Goal: Task Accomplishment & Management: Use online tool/utility

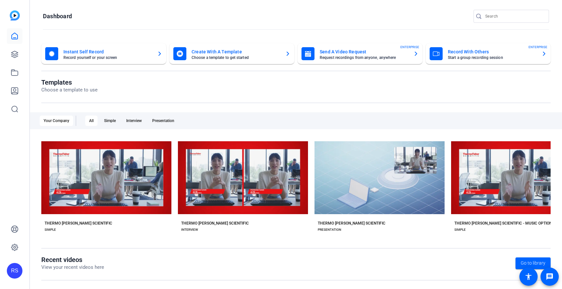
click at [512, 21] on div at bounding box center [514, 16] width 59 height 13
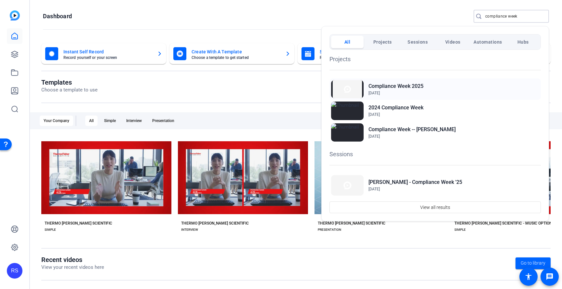
type input "compliance week"
click at [431, 95] on div "Compliance Week [DATE], 2025" at bounding box center [435, 88] width 211 height 21
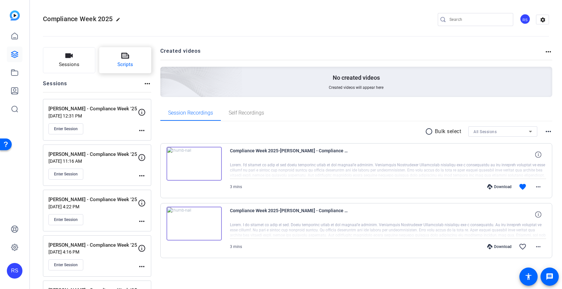
click at [131, 59] on button "Scripts" at bounding box center [125, 60] width 52 height 26
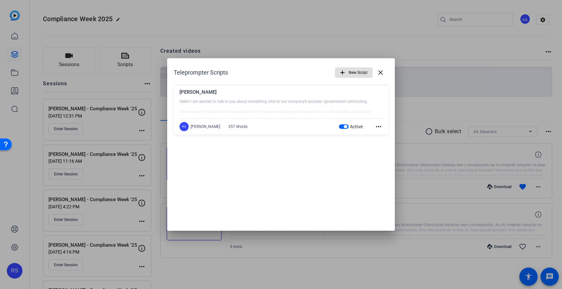
click at [345, 126] on span "button" at bounding box center [345, 126] width 3 height 3
click at [351, 77] on span "New Script" at bounding box center [358, 72] width 19 height 12
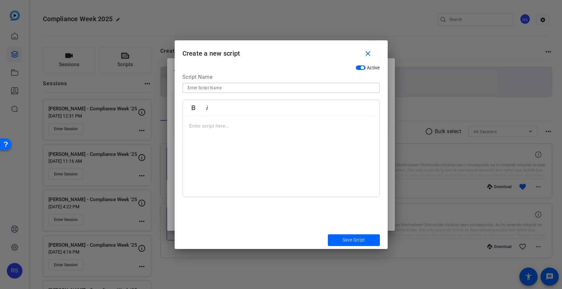
click at [306, 88] on input at bounding box center [281, 88] width 187 height 8
type input "Mark Smedley"
click at [268, 144] on div at bounding box center [281, 156] width 197 height 81
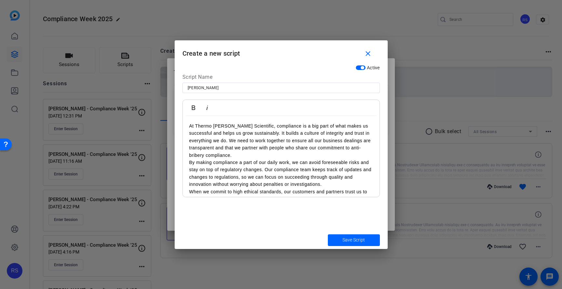
click at [189, 162] on p "By making compliance a part of our daily work, we can avoid foreseeable risks a…" at bounding box center [281, 173] width 184 height 29
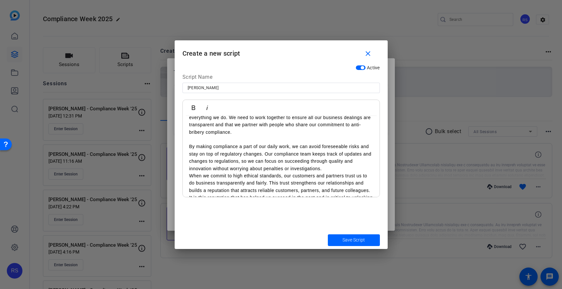
scroll to position [24, 0]
click at [188, 132] on div "At Thermo Fisher Scientific, compliance is a big part of what makes us successf…" at bounding box center [281, 164] width 197 height 144
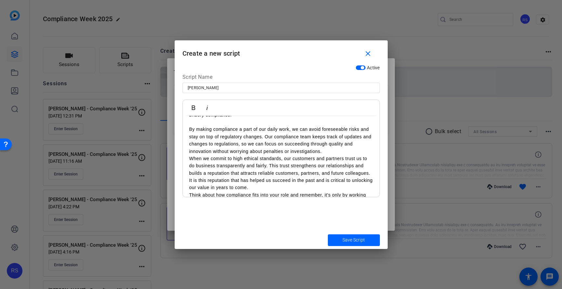
scroll to position [42, 0]
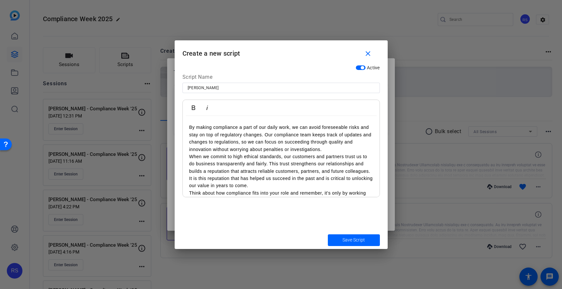
click at [325, 150] on p "By making compliance a part of our daily work, we can avoid foreseeable risks a…" at bounding box center [281, 138] width 184 height 29
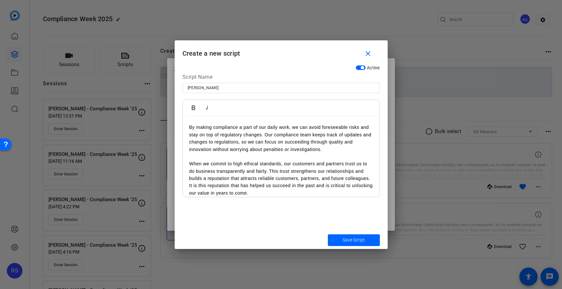
scroll to position [70, 0]
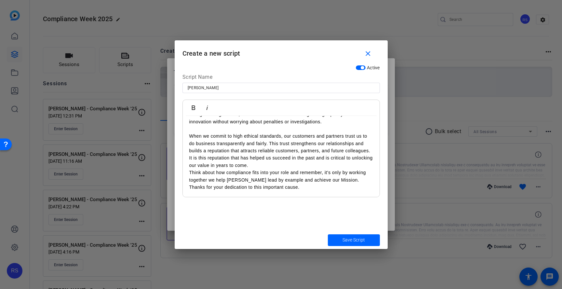
click at [256, 167] on p "When we commit to high ethical standards, our customers and partners trust us t…" at bounding box center [281, 150] width 184 height 36
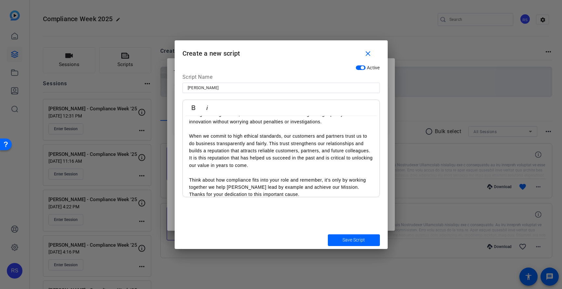
scroll to position [77, 0]
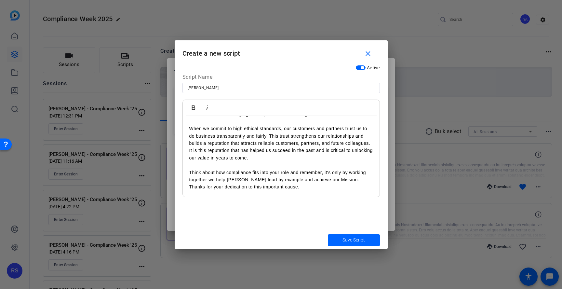
click at [189, 185] on p "Thanks for your dedication to this important cause." at bounding box center [281, 186] width 184 height 7
click at [339, 239] on span "submit" at bounding box center [354, 240] width 52 height 16
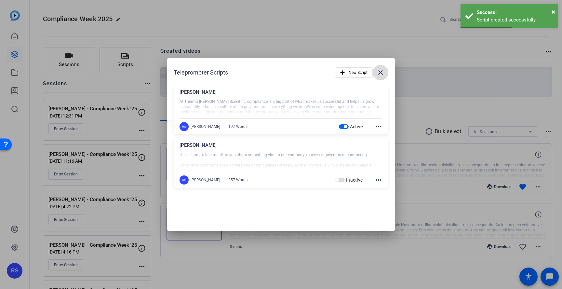
click at [383, 75] on mat-icon "close" at bounding box center [381, 73] width 8 height 8
